Goal: Find specific page/section: Find specific page/section

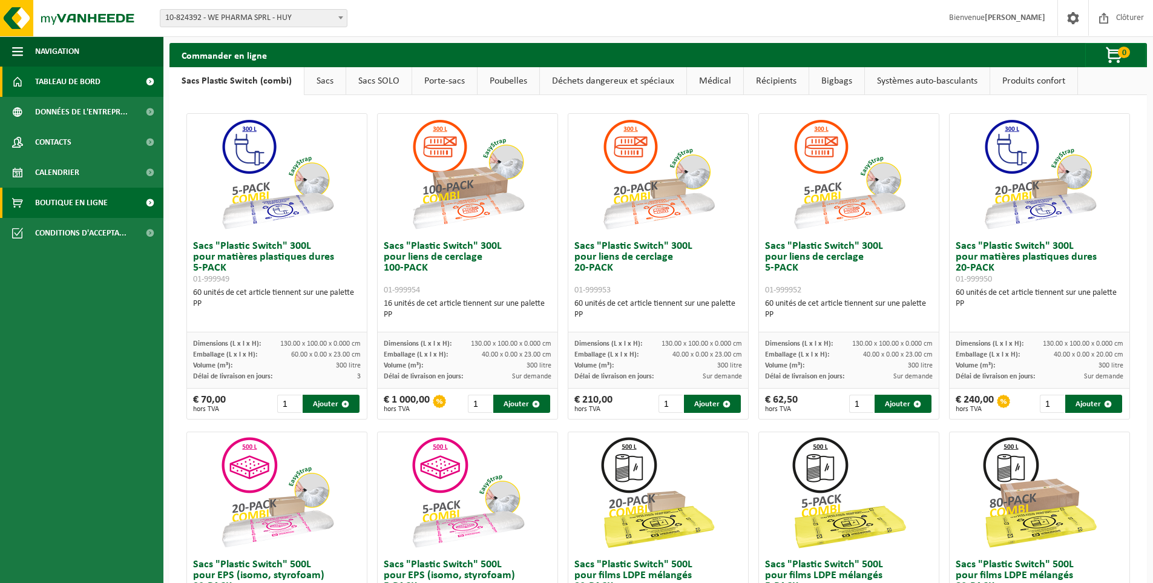
click at [70, 85] on span "Tableau de bord" at bounding box center [67, 82] width 65 height 30
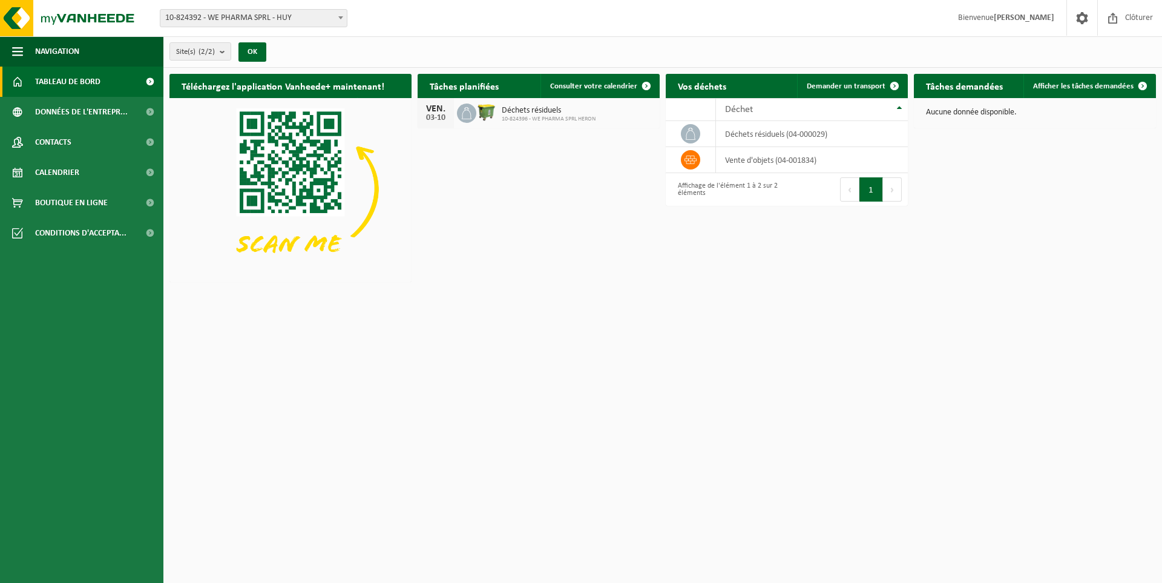
click at [845, 344] on html "Site: 10-824392 - WE PHARMA SPRL - HUY 10-824396 - WE PHARMA SPRL HERON - HÉRON…" at bounding box center [581, 291] width 1162 height 583
click at [626, 84] on span "Consulter votre calendrier" at bounding box center [593, 86] width 87 height 8
